Goal: Find specific page/section: Find specific page/section

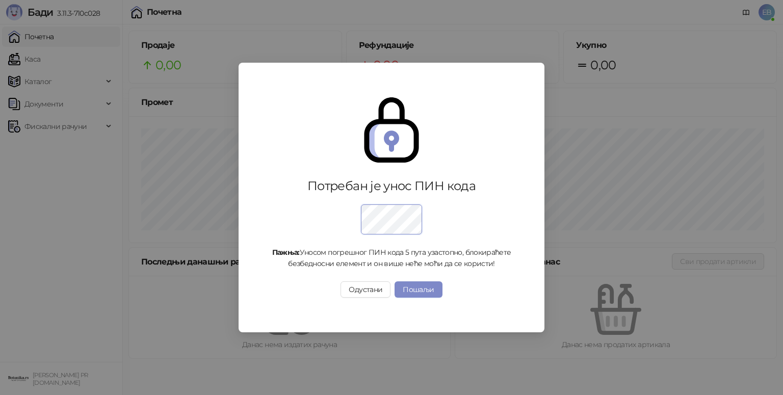
click at [43, 63] on div "Потребан је унос ПИН кода Пажња: Уносом погрешног ПИН кода 5 пута узастопно, бл…" at bounding box center [391, 197] width 783 height 395
click at [431, 286] on button "Пошаљи" at bounding box center [418, 290] width 47 height 16
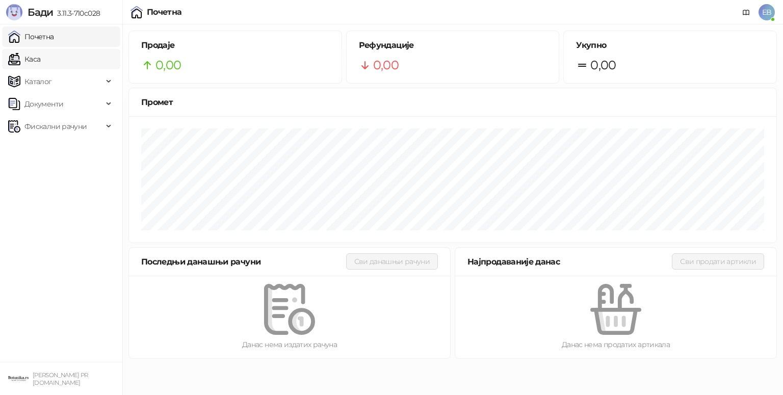
click at [29, 60] on link "Каса" at bounding box center [24, 59] width 32 height 20
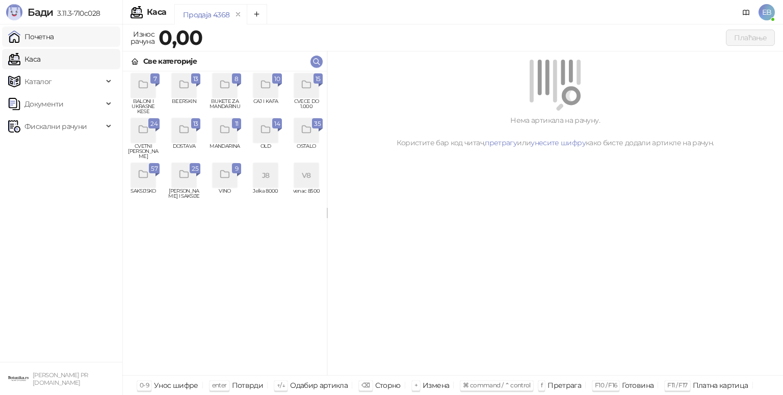
click at [54, 34] on link "Почетна" at bounding box center [31, 37] width 46 height 20
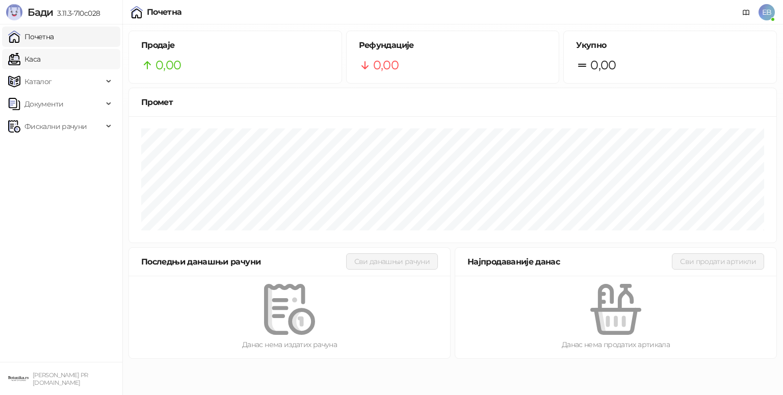
click at [40, 62] on link "Каса" at bounding box center [24, 59] width 32 height 20
